Goal: Find contact information: Find contact information

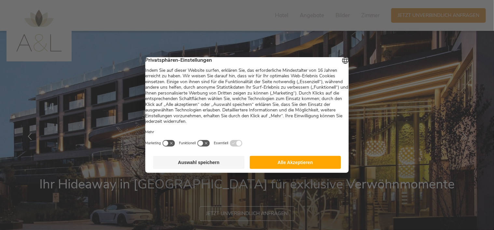
click at [210, 168] on button "Auswahl speichern" at bounding box center [198, 162] width 91 height 13
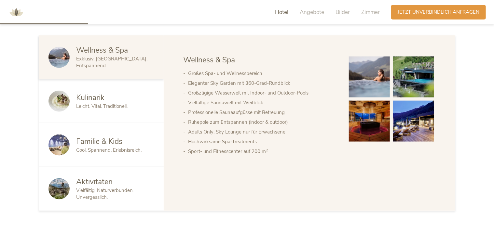
scroll to position [353, 0]
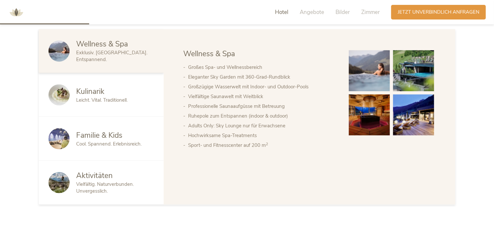
click at [84, 96] on span "Kulinarik" at bounding box center [90, 92] width 28 height 10
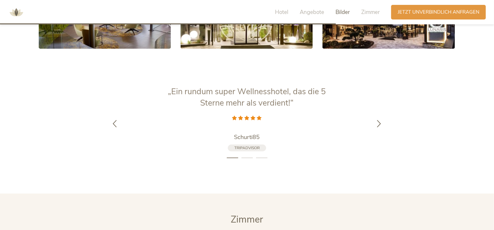
scroll to position [1332, 0]
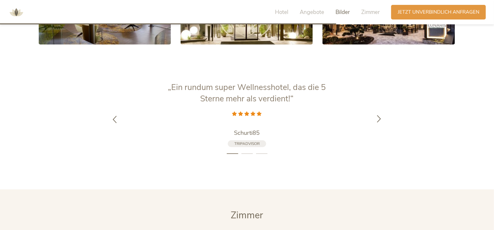
click at [375, 115] on icon at bounding box center [378, 118] width 7 height 7
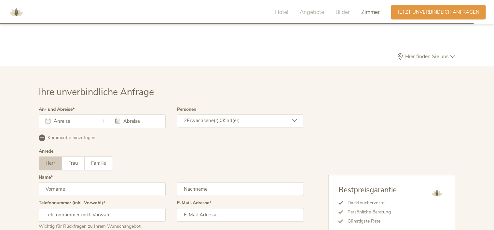
scroll to position [1969, 0]
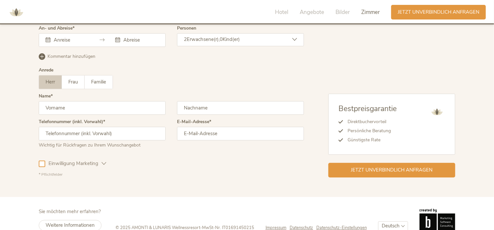
click at [270, 225] on span "Impressum" at bounding box center [275, 228] width 21 height 6
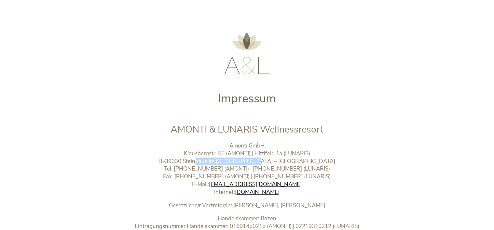
drag, startPoint x: 274, startPoint y: 161, endPoint x: 221, endPoint y: 163, distance: 52.7
click at [221, 163] on p "Amonti GmbH Klausbergstr. 55 (AMONTI) | Hittlfeld 1a (LUNARIS) IT-39030 Steinha…" at bounding box center [247, 169] width 272 height 54
copy p "Steinhaus im Ahrntal"
